Goal: Use online tool/utility: Use online tool/utility

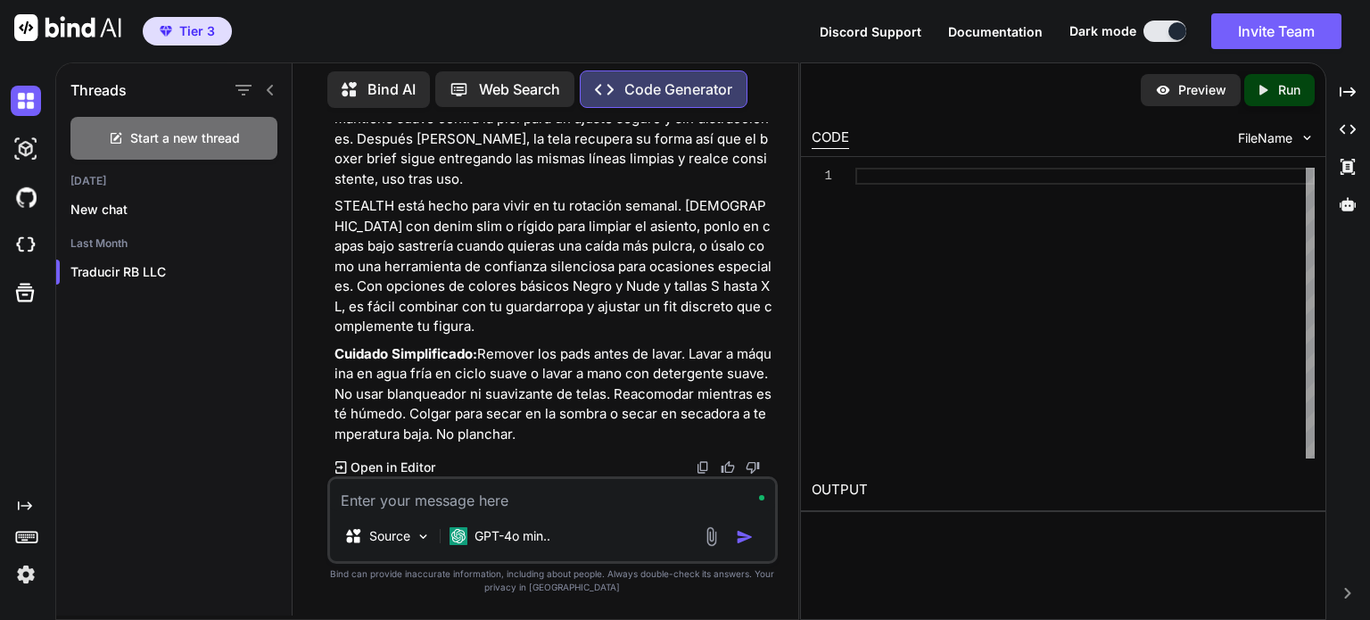
scroll to position [5146, 0]
click at [542, 510] on textarea at bounding box center [552, 495] width 445 height 32
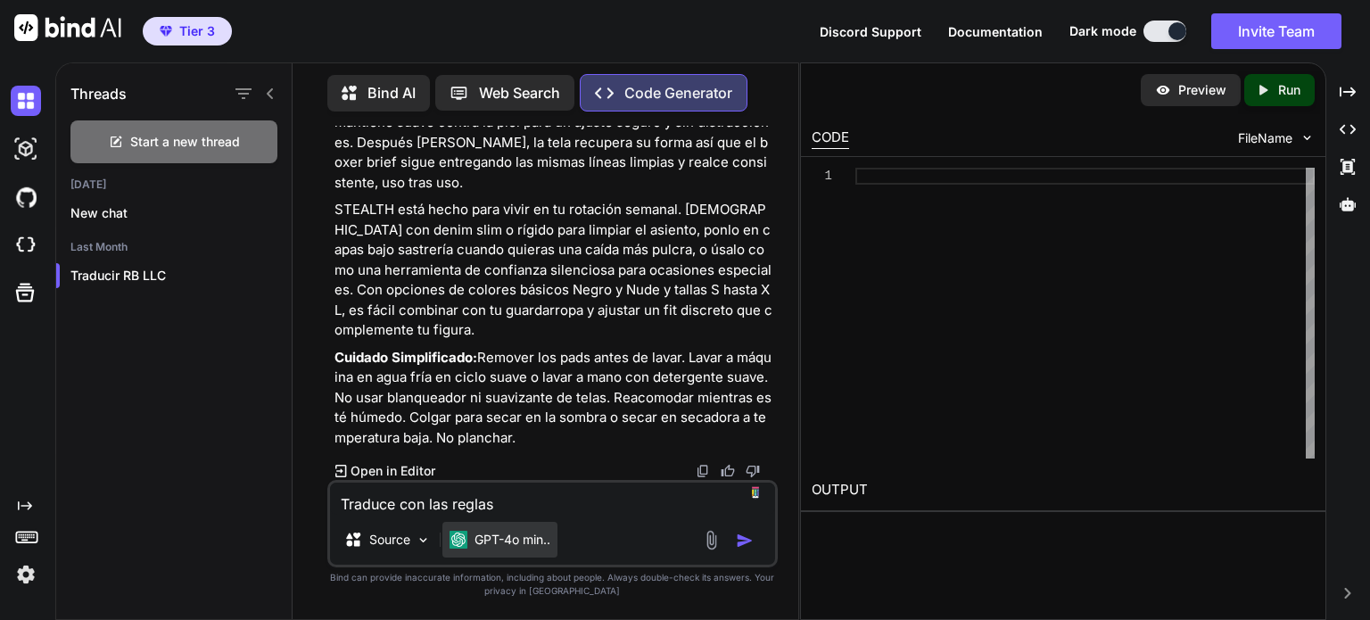
click at [532, 540] on p "GPT-4o min.." at bounding box center [513, 540] width 76 height 18
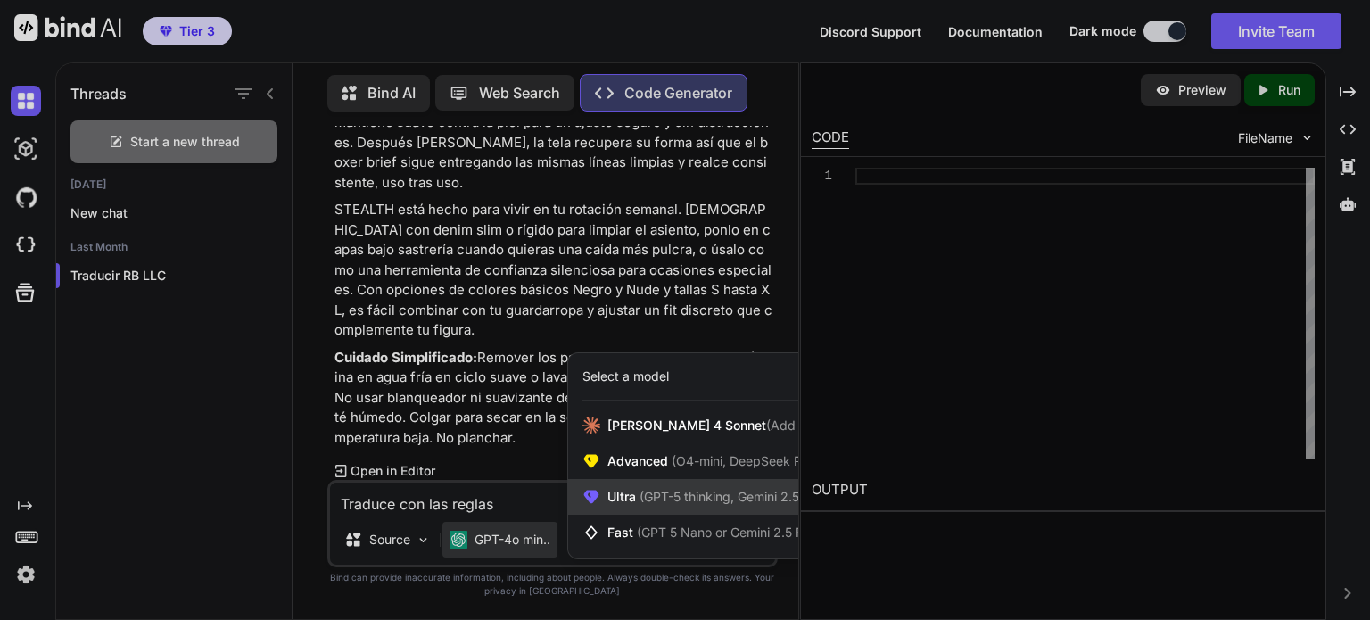
click at [619, 492] on span "Ultra (GPT-5 thinking, Gemini 2.5 Pro)" at bounding box center [717, 497] width 219 height 18
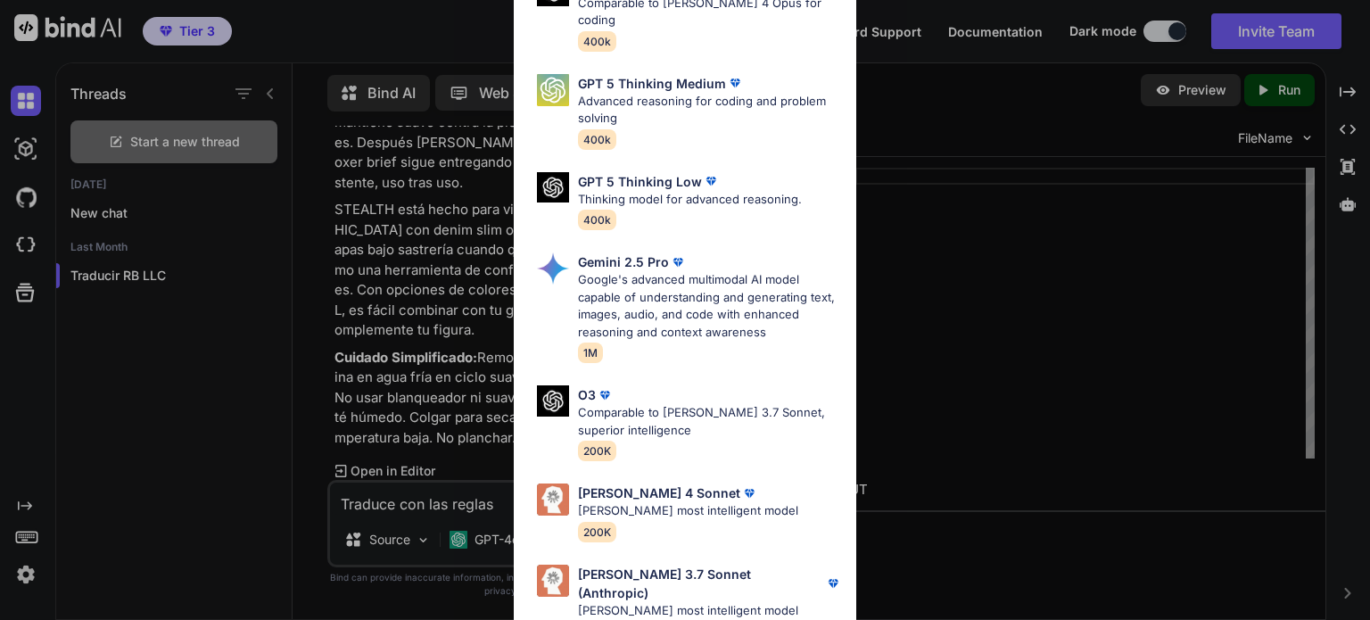
scroll to position [196, 0]
click at [767, 485] on div "[PERSON_NAME] 4 Sonnet [PERSON_NAME] most intelligent model 200K" at bounding box center [685, 511] width 314 height 72
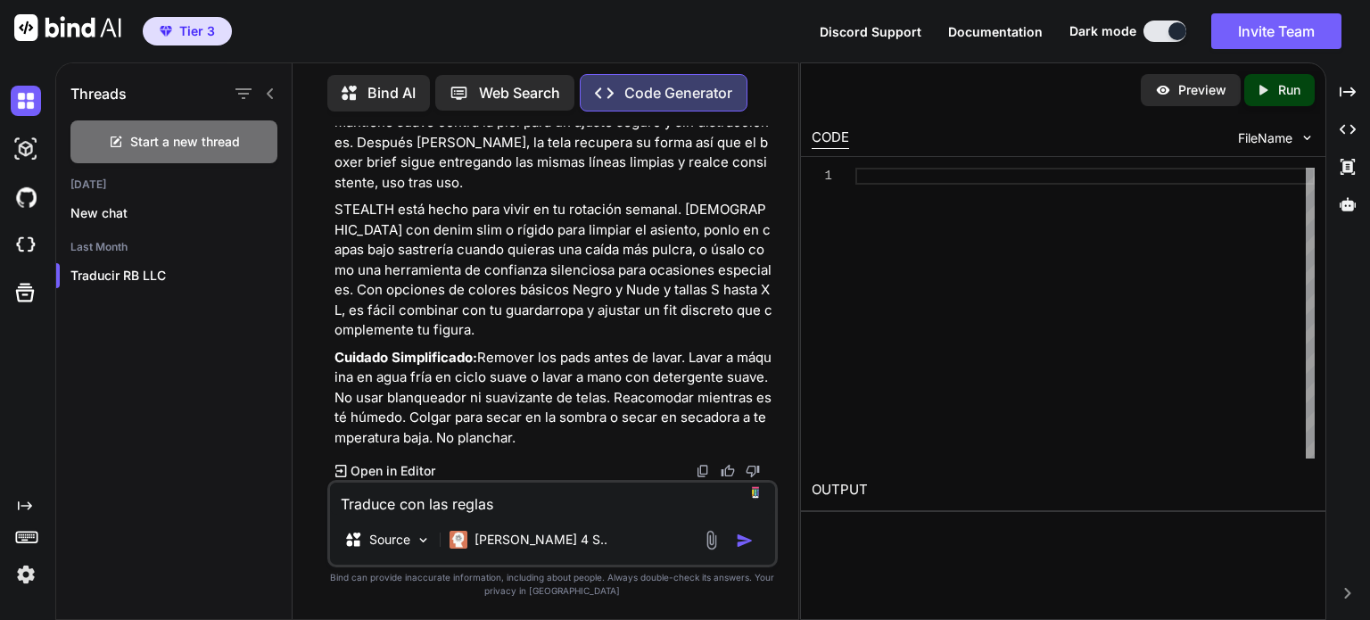
click at [603, 505] on textarea "Traduce con las reglas" at bounding box center [552, 499] width 445 height 32
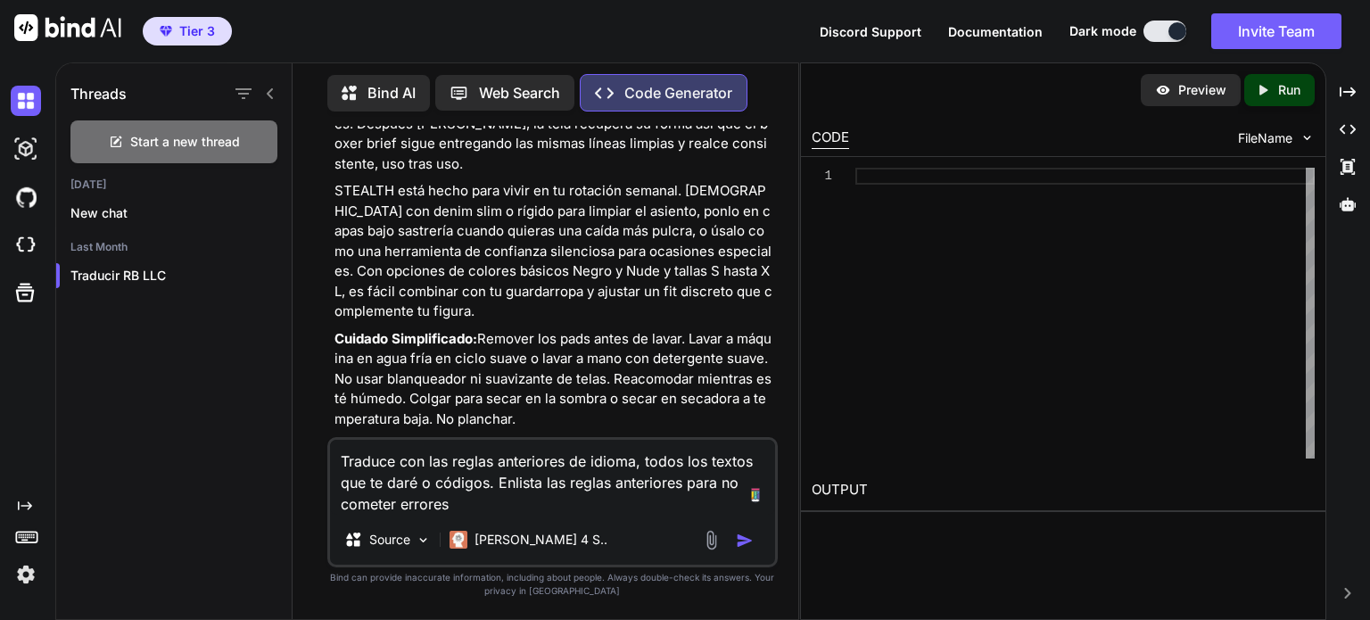
type textarea "Traduce con las reglas anteriores de idioma, todos los textos que te daré o cód…"
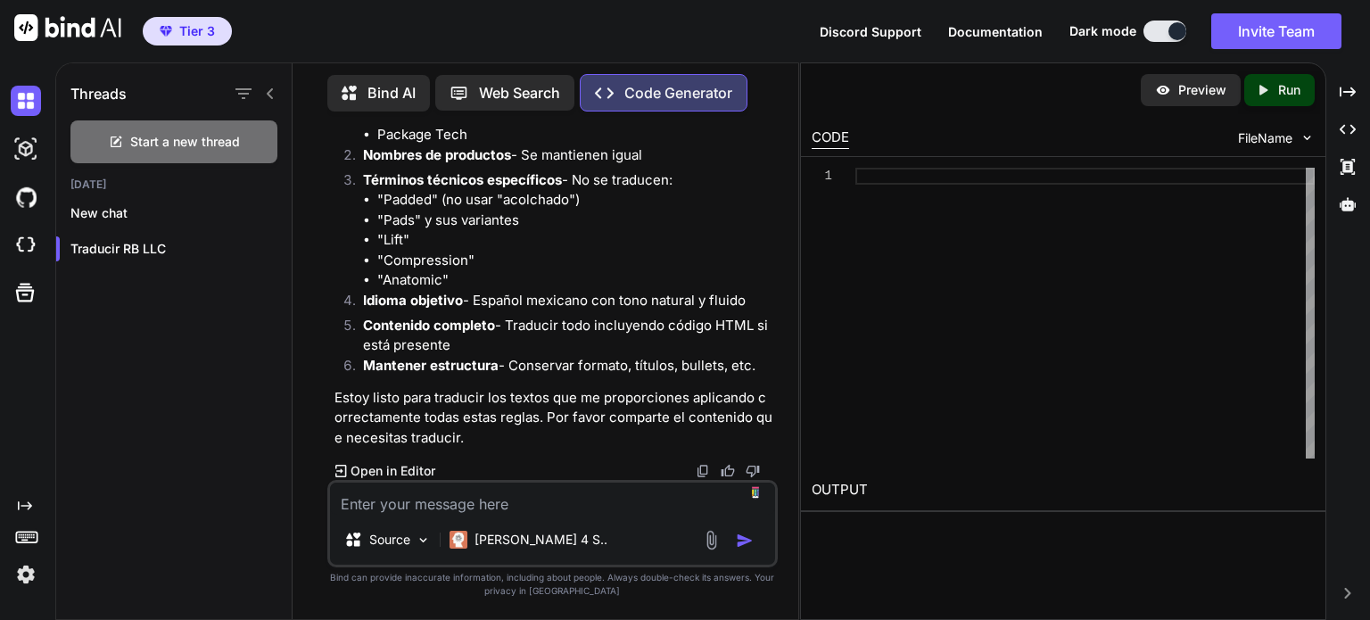
scroll to position [5793, 0]
paste textarea "LOREMIP Dolors Ametc Adipi EL97SED Doeius Tempo (189 in utla): Etdolorema Ali’e…"
type textarea "LOREMIP Dolors Ametc Adipi EL97SED Doeius Tempo (189 in utla): Etdolorema Ali’e…"
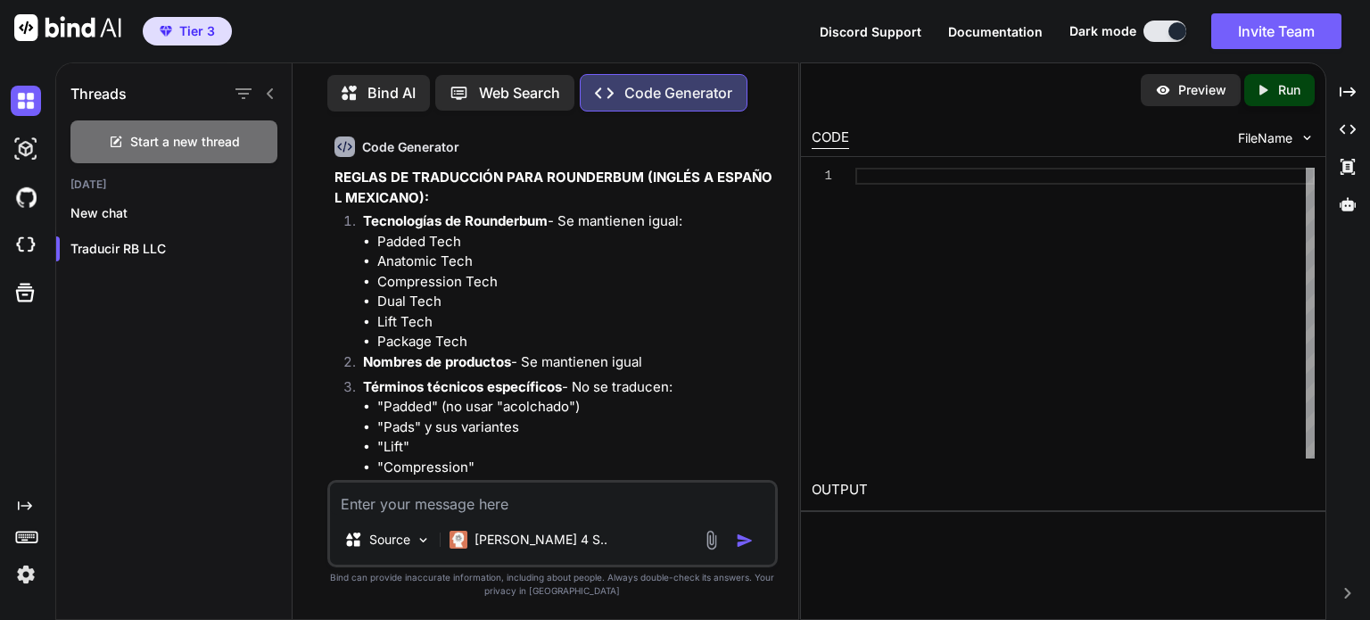
scroll to position [5558, 0]
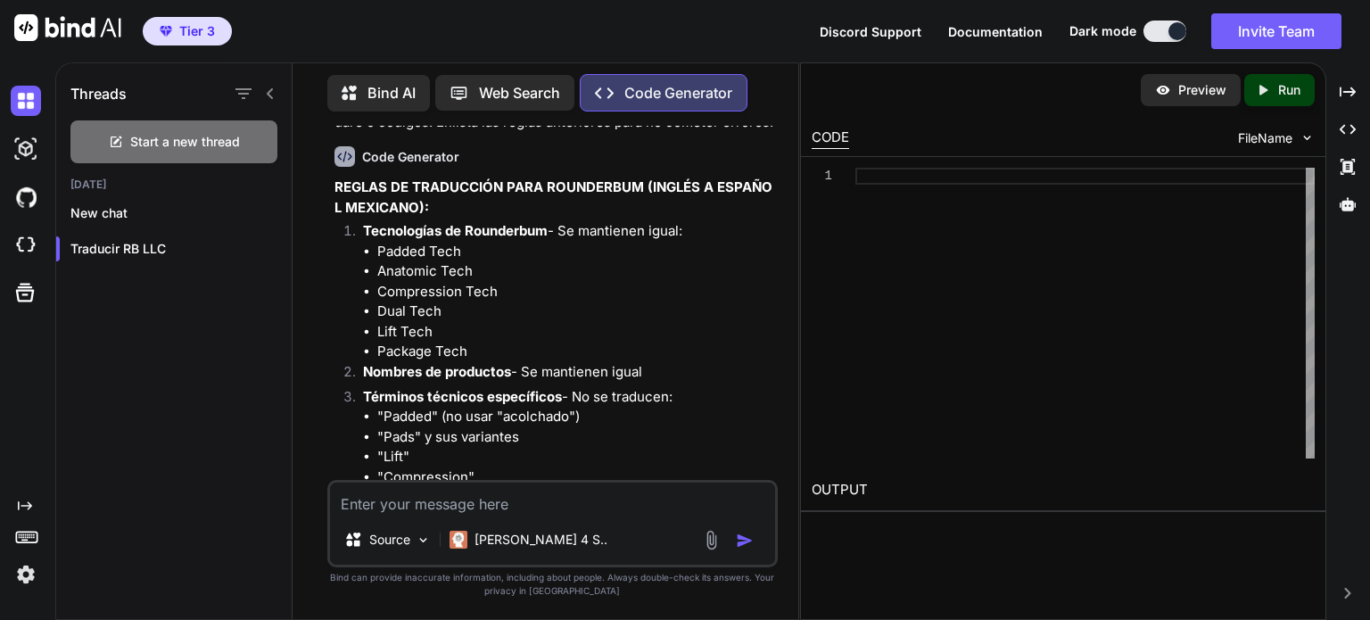
drag, startPoint x: 759, startPoint y: 424, endPoint x: 335, endPoint y: 213, distance: 473.2
click at [335, 213] on div "REGLAS DE TRADUCCIÓN PARA ROUNDERBUM (INGLÉS A ESPAÑOL MEXICANO): Tecnologías d…" at bounding box center [555, 421] width 440 height 487
copy div "REGLAS DE TRADUCCIÓN PARA ROUNDERBUM (INGLÉS A ESPAÑOL MEXICANO): Tecnologías d…"
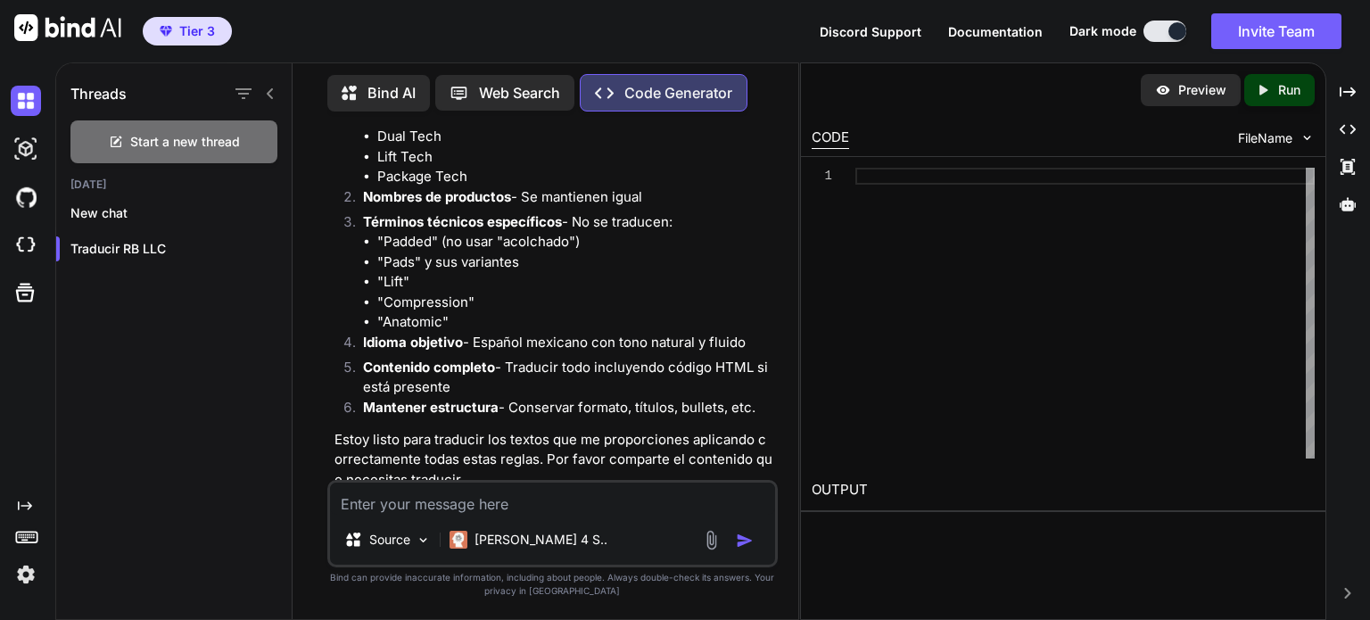
scroll to position [5736, 0]
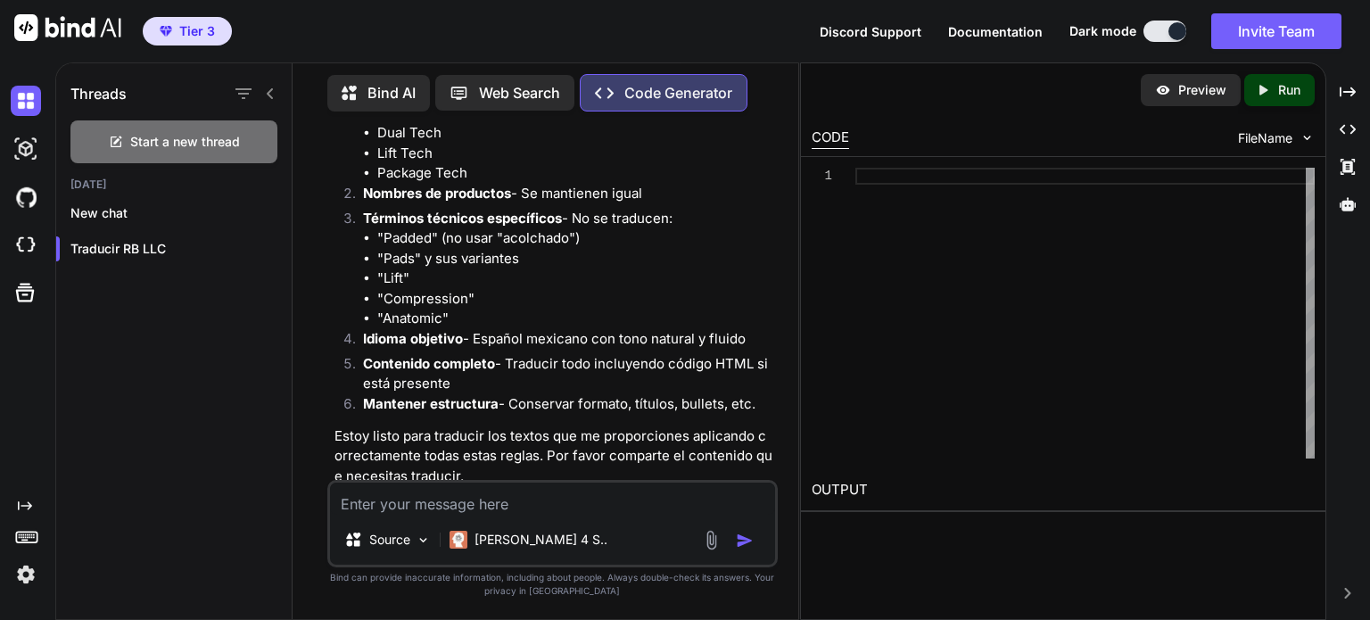
click at [728, 269] on li ""Pads" y sus variantes" at bounding box center [575, 259] width 397 height 21
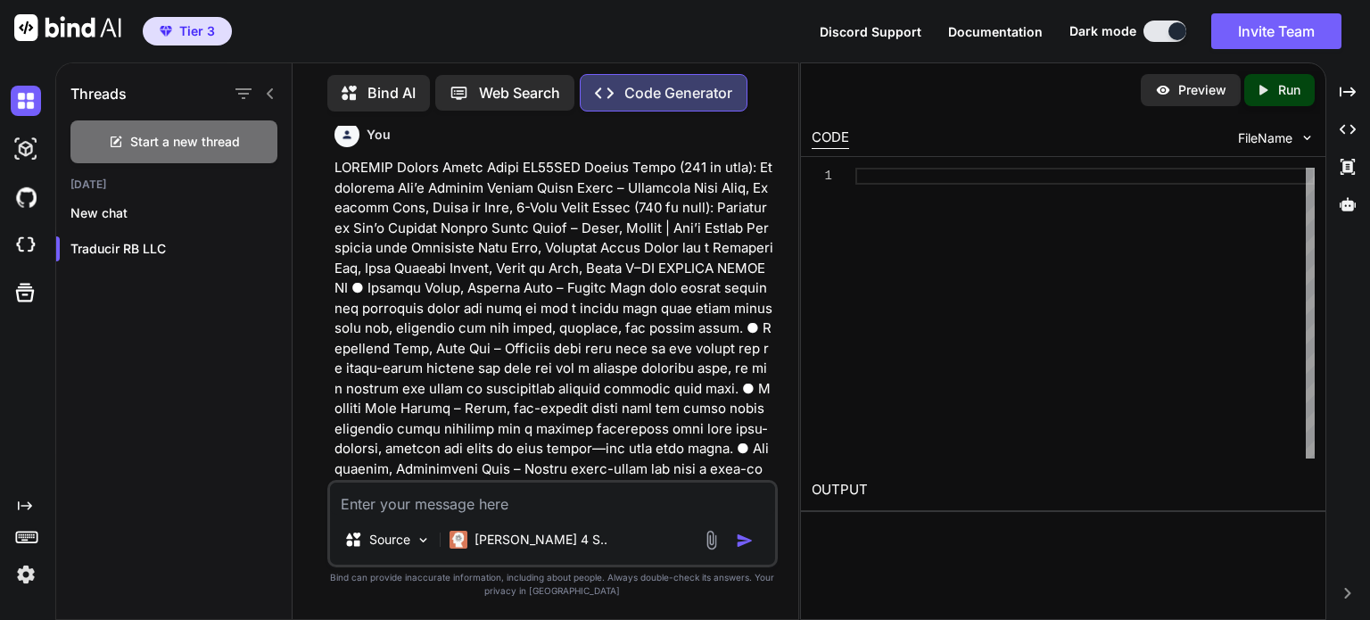
scroll to position [6093, 0]
